Goal: Task Accomplishment & Management: Use online tool/utility

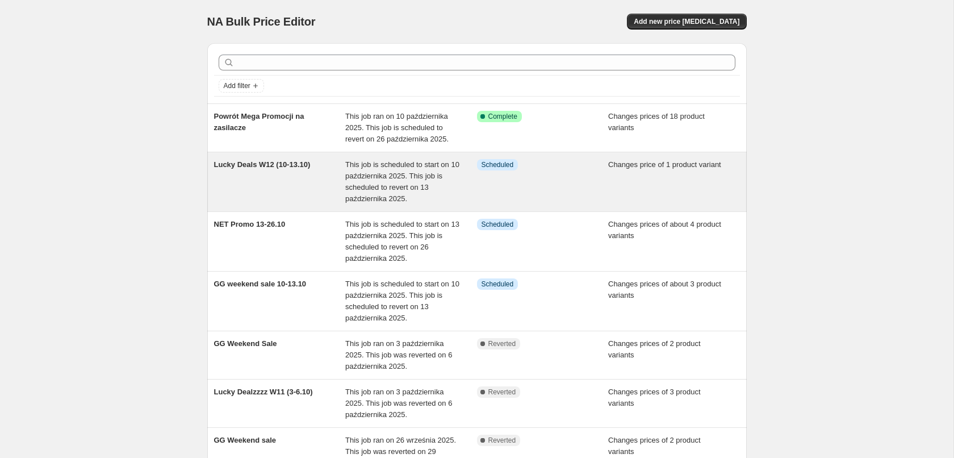
click at [318, 184] on div "Lucky Deals W12 (10-13.10)" at bounding box center [280, 181] width 132 height 45
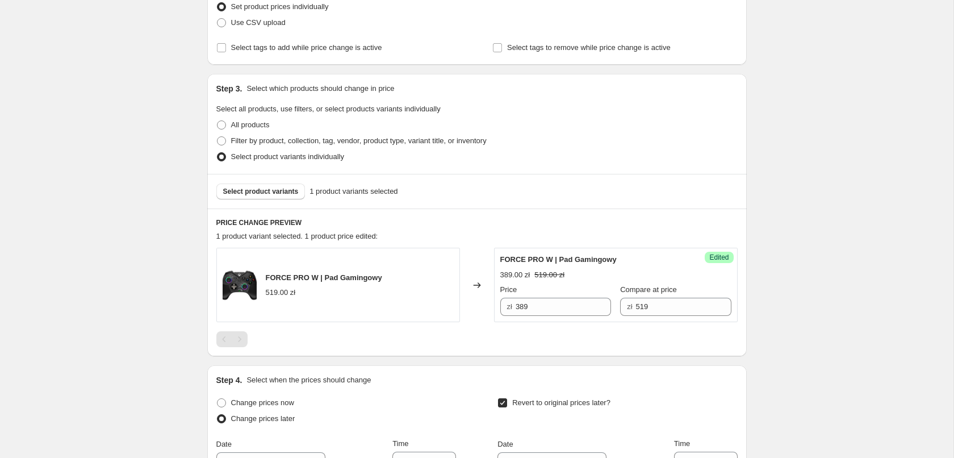
scroll to position [232, 0]
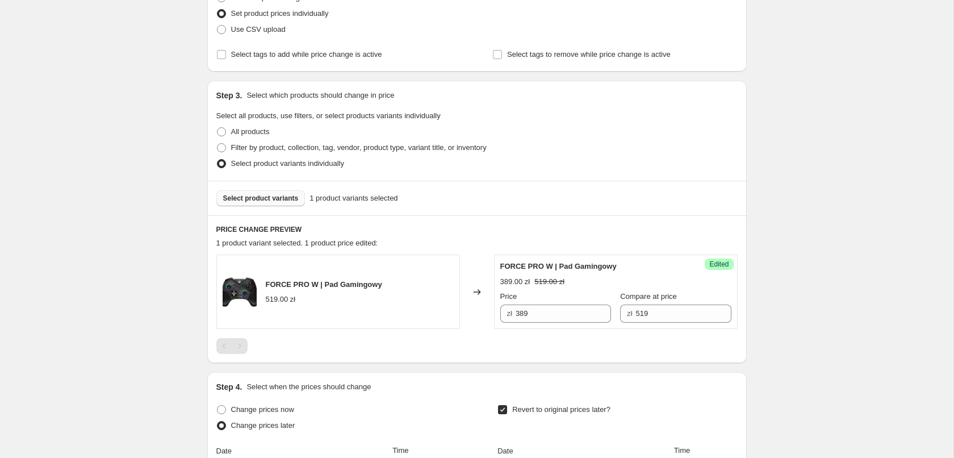
click at [272, 200] on span "Select product variants" at bounding box center [260, 198] width 75 height 9
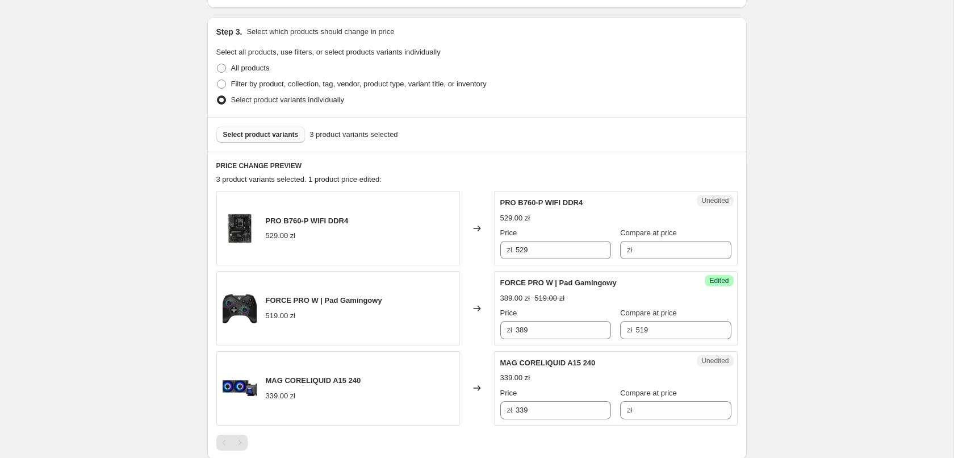
scroll to position [463, 0]
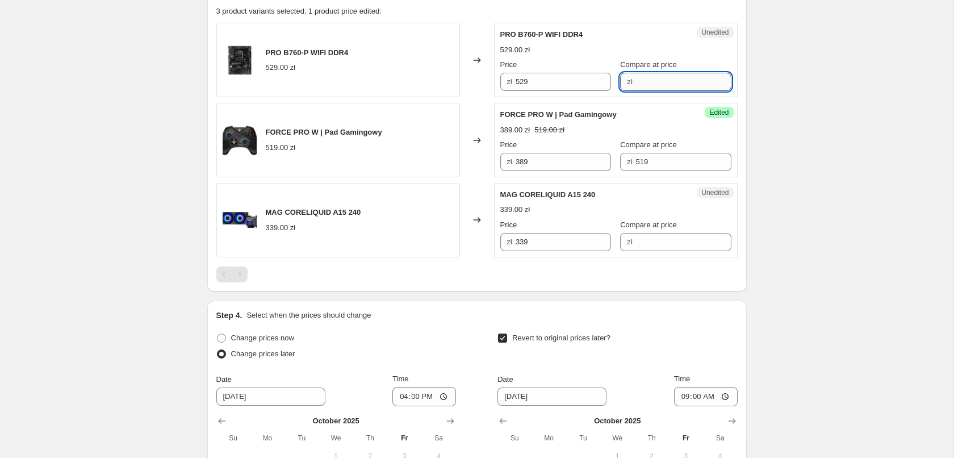
click at [687, 83] on input "Compare at price" at bounding box center [683, 82] width 95 height 18
type input "529"
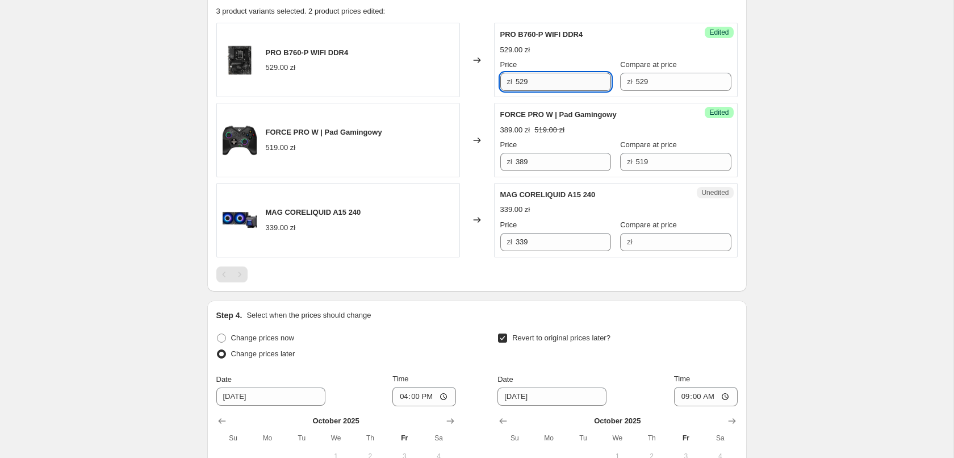
drag, startPoint x: 576, startPoint y: 78, endPoint x: 339, endPoint y: 78, distance: 236.7
click at [515, 78] on input "529" at bounding box center [562, 82] width 95 height 18
type input "479"
click at [652, 247] on input "Compare at price" at bounding box center [683, 242] width 95 height 18
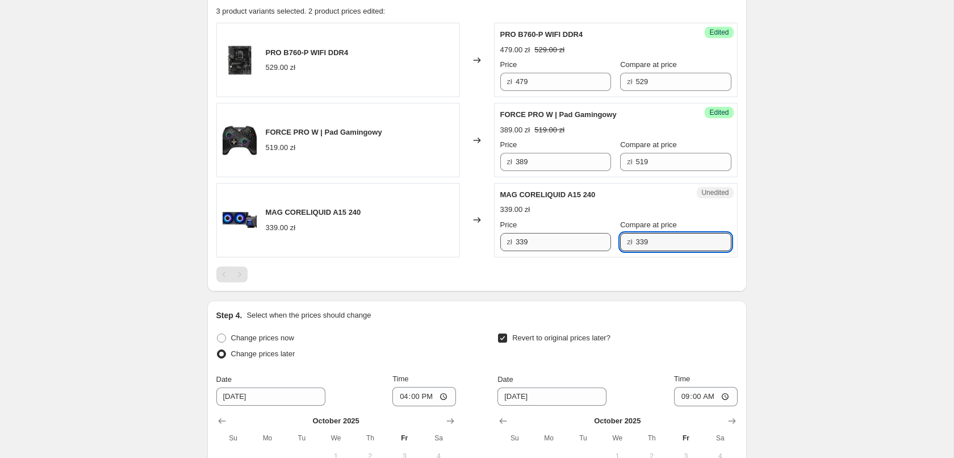
type input "339"
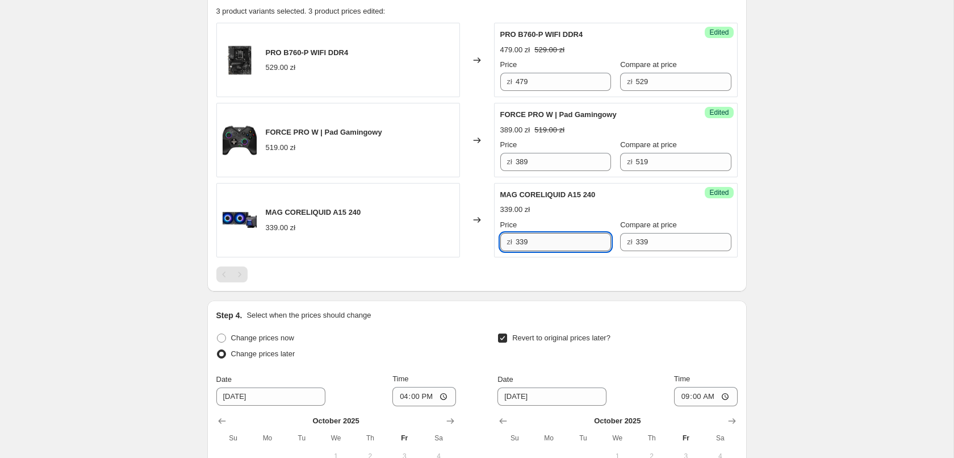
drag, startPoint x: 531, startPoint y: 240, endPoint x: 442, endPoint y: 246, distance: 89.3
click at [515, 246] on input "339" at bounding box center [562, 242] width 95 height 18
type input "289"
click at [783, 262] on div "Lucky Deals W12 (10-13.10). This page is ready Lucky Deals W12 (10-13.10) Info …" at bounding box center [476, 99] width 953 height 1125
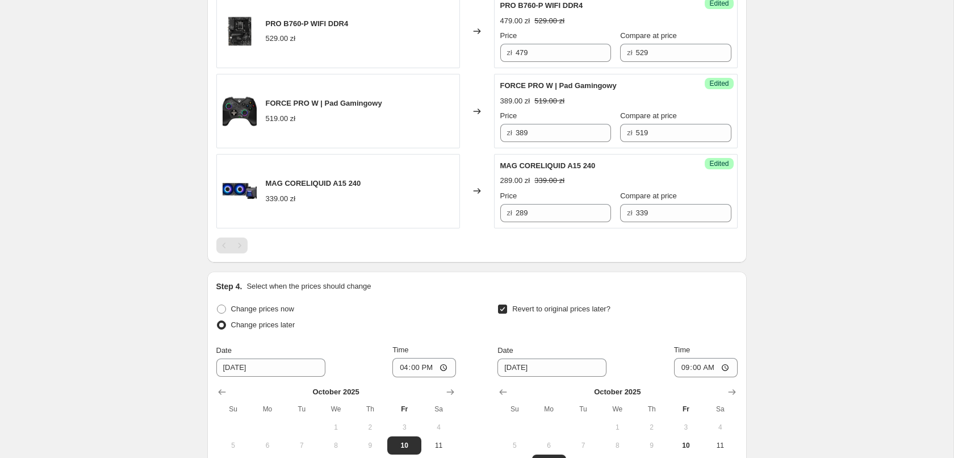
scroll to position [666, 0]
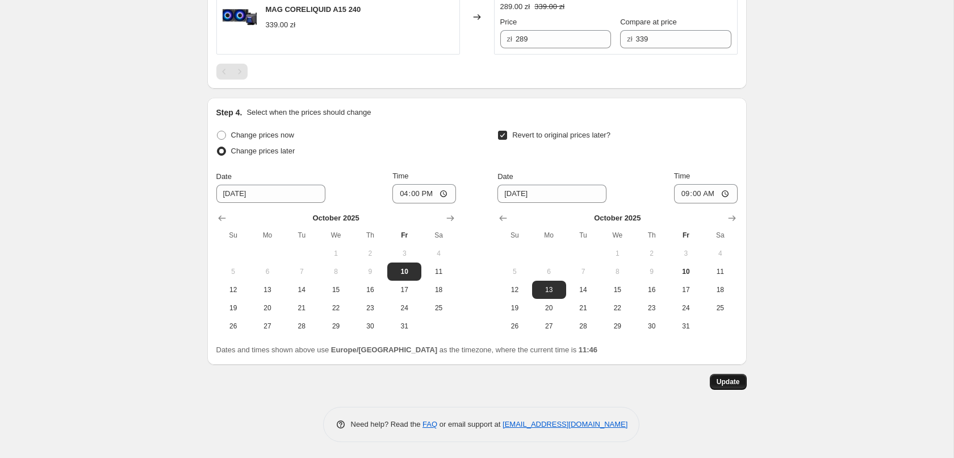
click at [739, 380] on span "Update" at bounding box center [727, 381] width 23 height 9
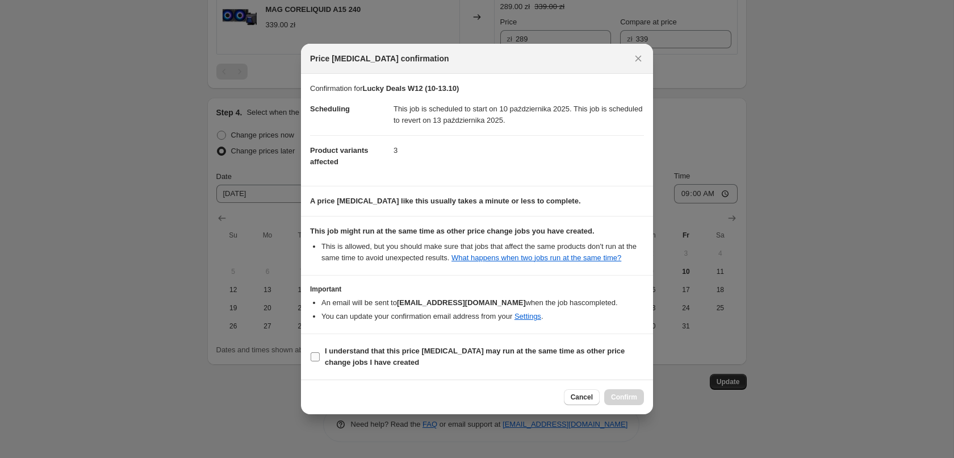
click at [361, 358] on b "I understand that this price [MEDICAL_DATA] may run at the same time as other p…" at bounding box center [475, 356] width 300 height 20
click at [320, 358] on input "I understand that this price [MEDICAL_DATA] may run at the same time as other p…" at bounding box center [315, 356] width 9 height 9
checkbox input "true"
click at [639, 402] on button "Confirm" at bounding box center [624, 397] width 40 height 16
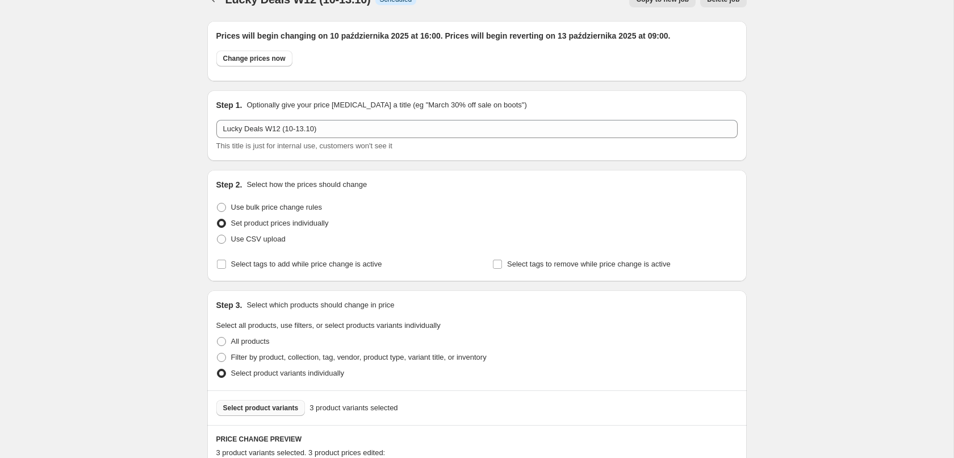
scroll to position [0, 0]
